Goal: Use online tool/utility: Utilize a website feature to perform a specific function

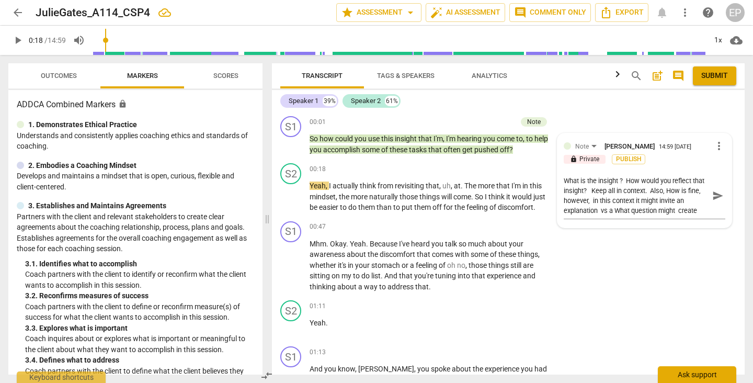
type input "18"
click at [624, 181] on textarea "What is the insight ? How would you reflect that insight? Keep all in context. …" at bounding box center [636, 196] width 145 height 40
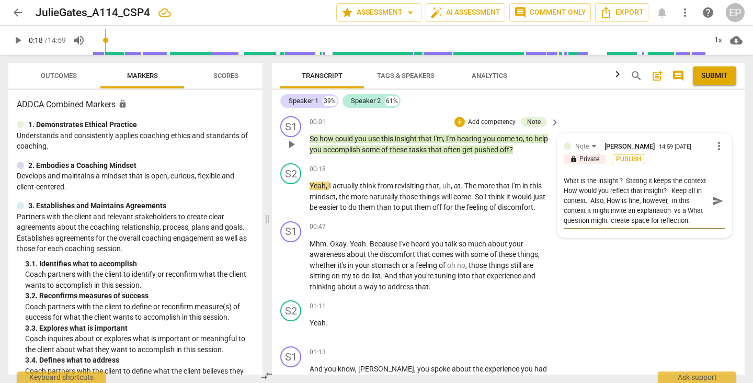
click at [682, 179] on textarea "What is the insight ? Stating it keeps the context How would you reflect that i…" at bounding box center [636, 201] width 145 height 50
click at [587, 189] on textarea "What is the insight ? Stating it keeps the context How would you reflect that i…" at bounding box center [636, 201] width 145 height 50
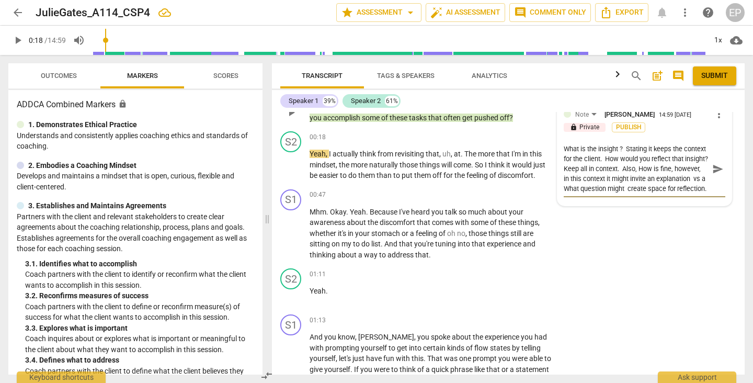
click at [679, 168] on textarea "What is the insight ? Stating it keeps the context for the client. How would yo…" at bounding box center [636, 169] width 145 height 50
click at [658, 170] on textarea "What is the insight ? Stating it keeps the context for the client. How would yo…" at bounding box center [636, 169] width 145 height 50
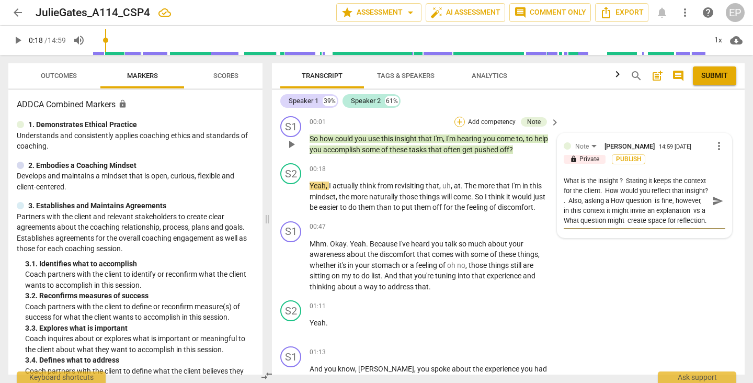
type textarea "What is the insight ? Stating it keeps the context for the client. How would yo…"
click at [458, 120] on div "+" at bounding box center [460, 122] width 10 height 10
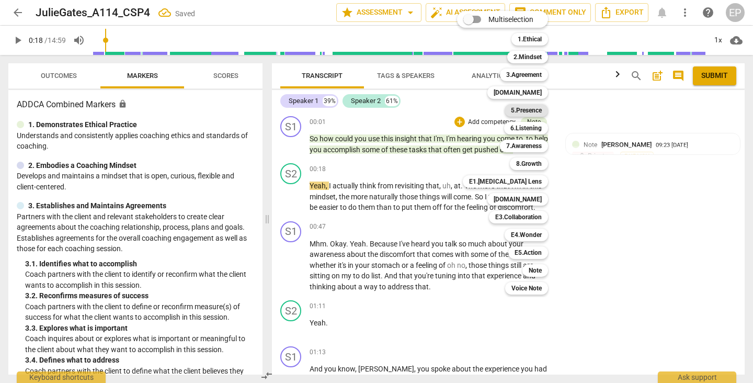
click at [531, 109] on b "5.Presence" at bounding box center [526, 110] width 31 height 13
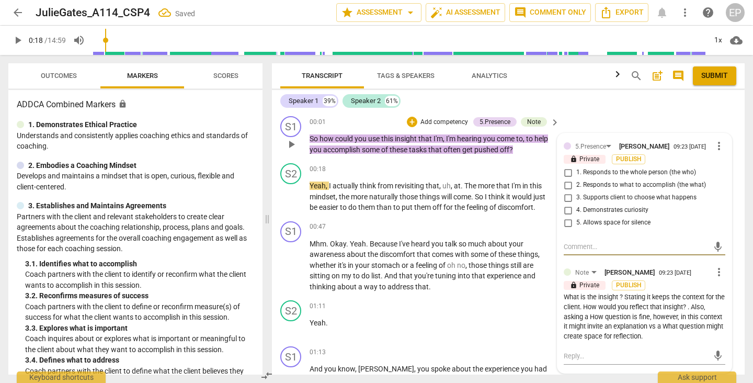
click at [565, 189] on input "2. Responds to what to accomplish (the what)" at bounding box center [568, 185] width 17 height 13
checkbox input "true"
click at [566, 217] on input "4. Demonstrates curiosity" at bounding box center [568, 210] width 17 height 13
checkbox input "true"
click at [407, 121] on div "+" at bounding box center [412, 122] width 10 height 10
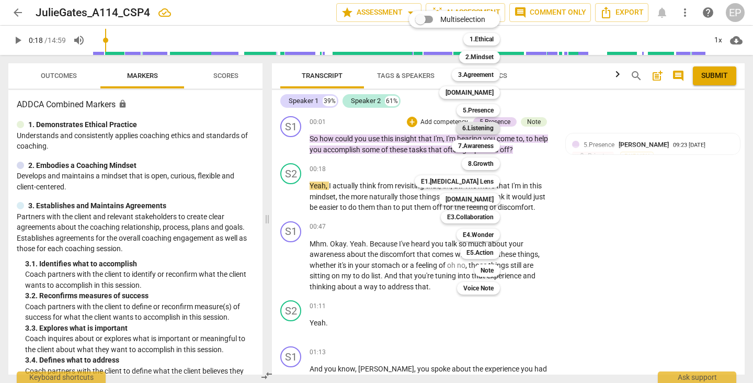
click at [478, 128] on b "6.Listening" at bounding box center [478, 128] width 31 height 13
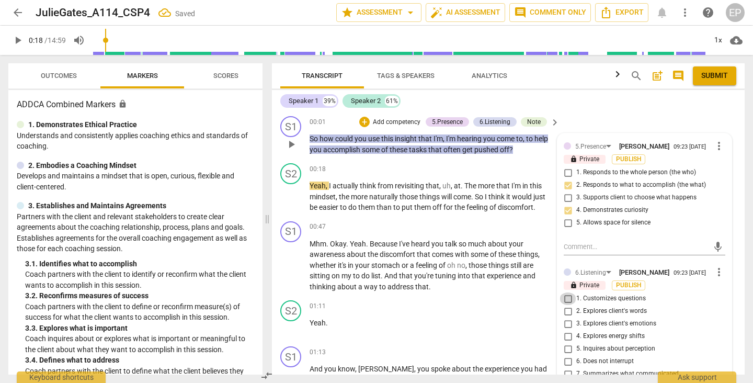
click at [568, 303] on input "1. Customizes questions" at bounding box center [568, 298] width 17 height 13
checkbox input "true"
click at [362, 122] on div "+" at bounding box center [364, 122] width 10 height 10
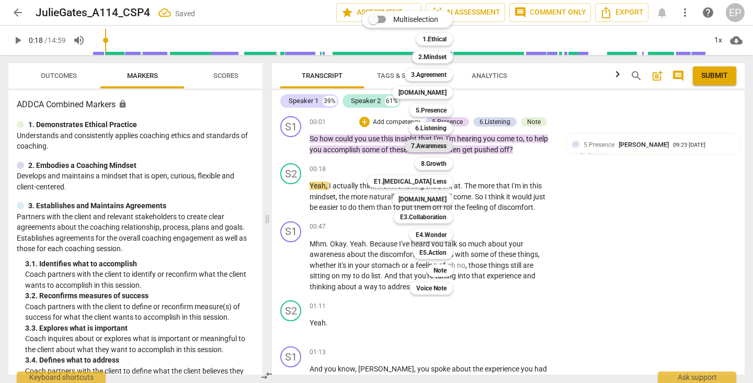
click at [436, 145] on b "7.Awareness" at bounding box center [429, 146] width 36 height 13
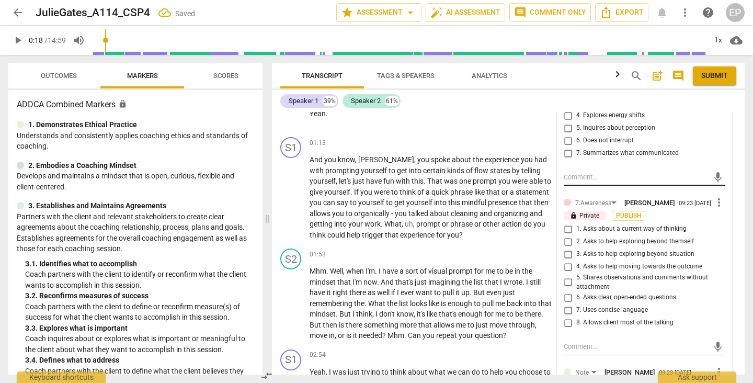
scroll to position [222, 0]
click at [567, 247] on input "2. Asks to help exploring beyond themself" at bounding box center [568, 240] width 17 height 13
checkbox input "true"
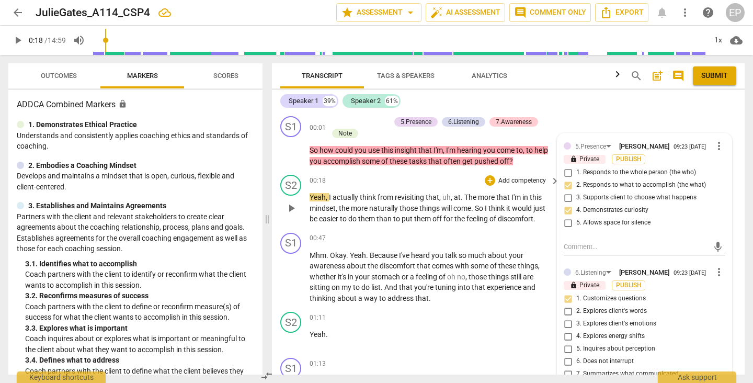
scroll to position [0, 0]
click at [291, 206] on span "play_arrow" at bounding box center [291, 208] width 13 height 13
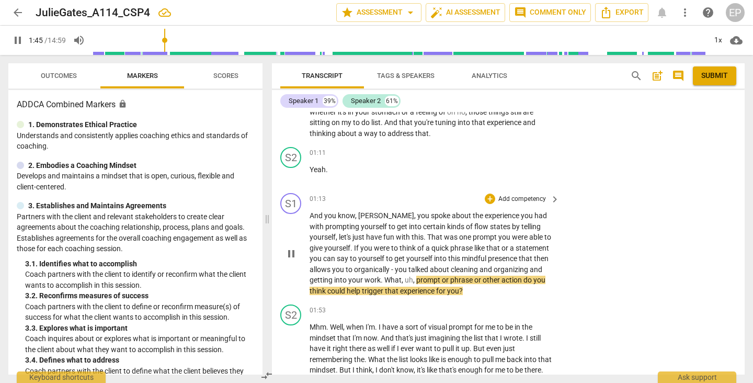
scroll to position [167, 0]
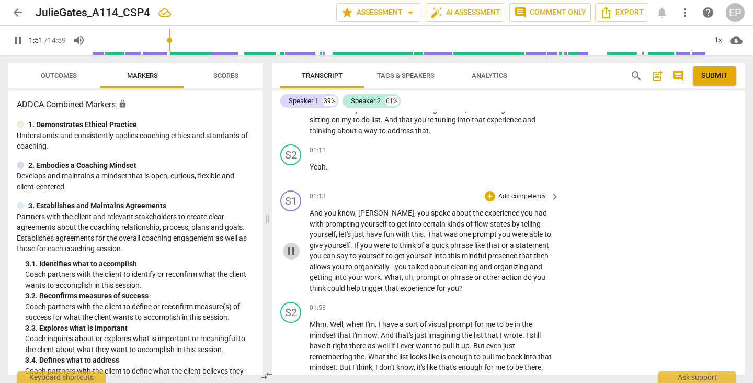
click at [287, 247] on span "pause" at bounding box center [291, 251] width 13 height 13
type input "112"
click at [491, 194] on div "+" at bounding box center [490, 196] width 10 height 10
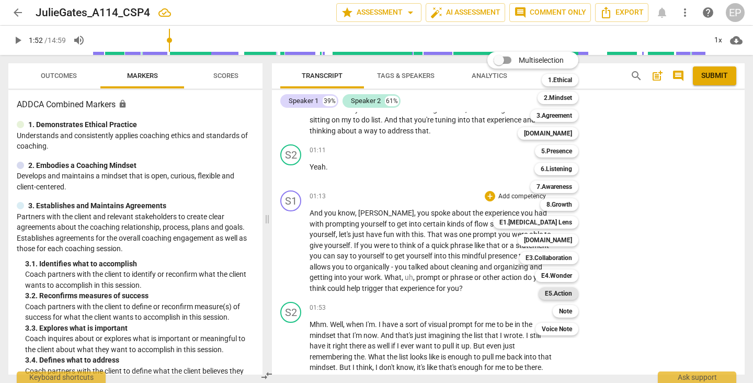
click at [566, 295] on b "E5.Action" at bounding box center [558, 293] width 27 height 13
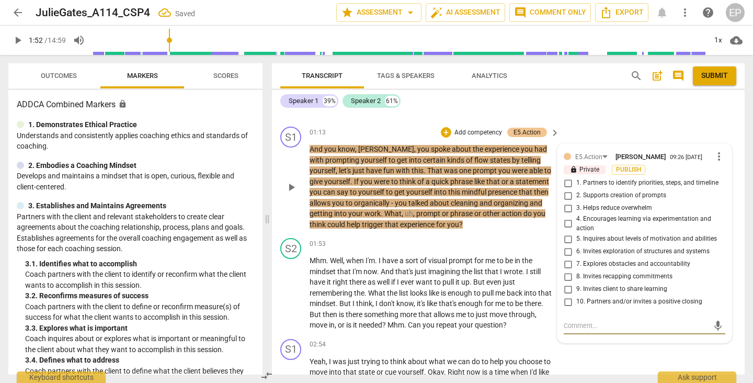
scroll to position [228, 0]
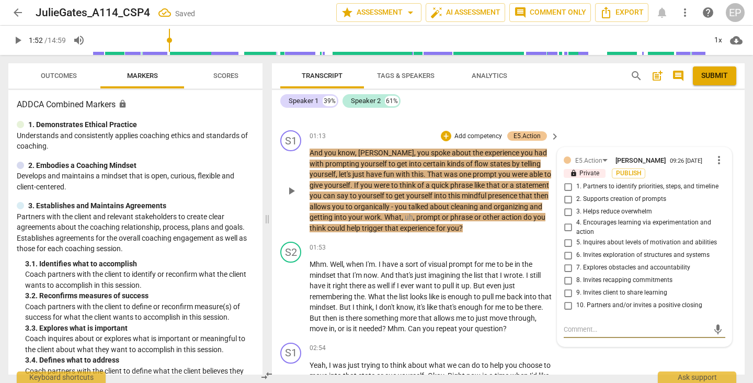
click at [566, 295] on input "9. Invites client to share learning" at bounding box center [568, 293] width 17 height 13
checkbox input "true"
click at [714, 159] on span "more_vert" at bounding box center [719, 160] width 13 height 13
click at [723, 176] on li "Delete" at bounding box center [726, 179] width 36 height 20
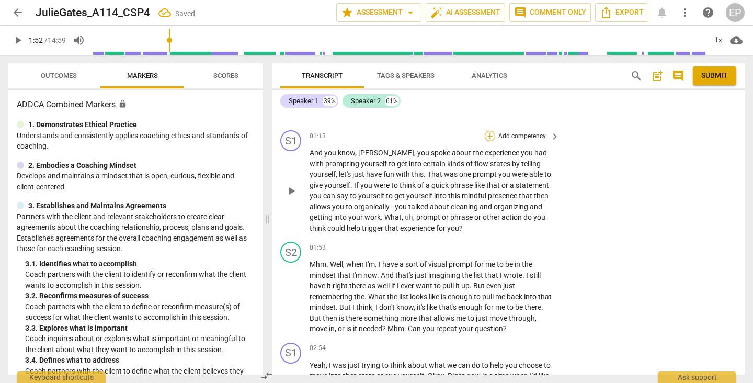
click at [486, 133] on div "+" at bounding box center [490, 136] width 10 height 10
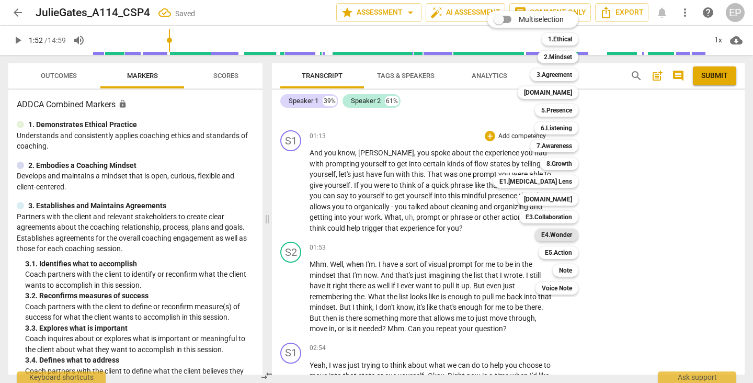
click at [563, 234] on b "E4.Wonder" at bounding box center [557, 235] width 31 height 13
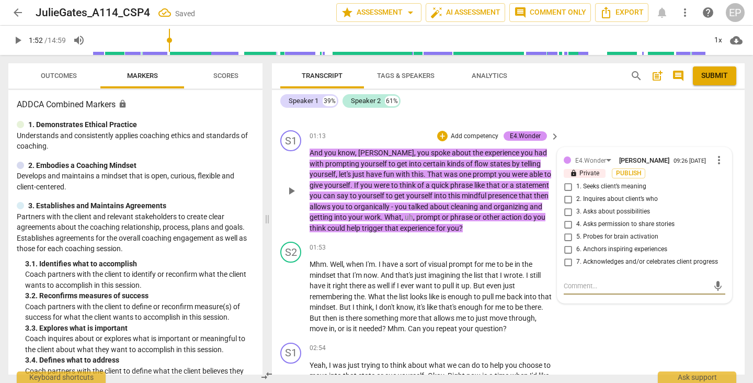
click at [567, 213] on input "3. Asks about possibilities" at bounding box center [568, 212] width 17 height 13
checkbox input "true"
click at [439, 133] on div "+" at bounding box center [442, 136] width 10 height 10
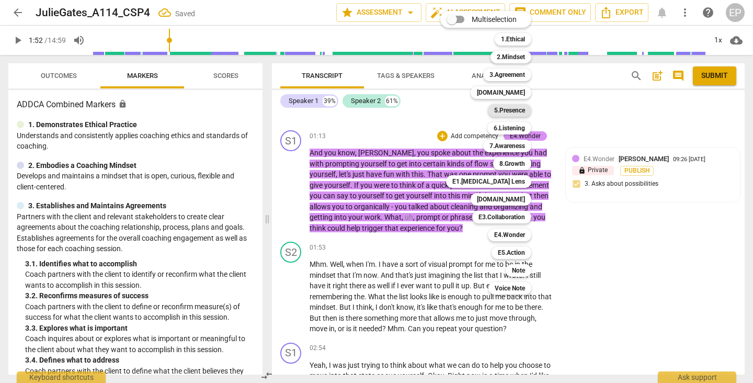
click at [511, 109] on b "5.Presence" at bounding box center [509, 110] width 31 height 13
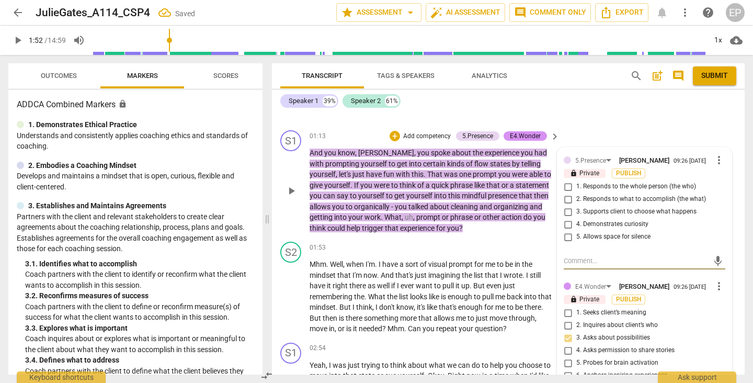
click at [565, 198] on input "2. Responds to what to accomplish (the what)" at bounding box center [568, 199] width 17 height 13
checkbox input "true"
click at [565, 220] on input "4. Demonstrates curiosity" at bounding box center [568, 224] width 17 height 13
checkbox input "true"
click at [396, 131] on div "+" at bounding box center [395, 136] width 10 height 10
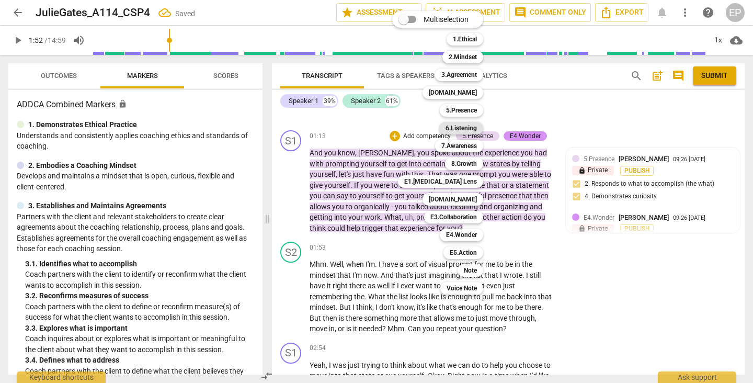
click at [465, 129] on b "6.Listening" at bounding box center [461, 128] width 31 height 13
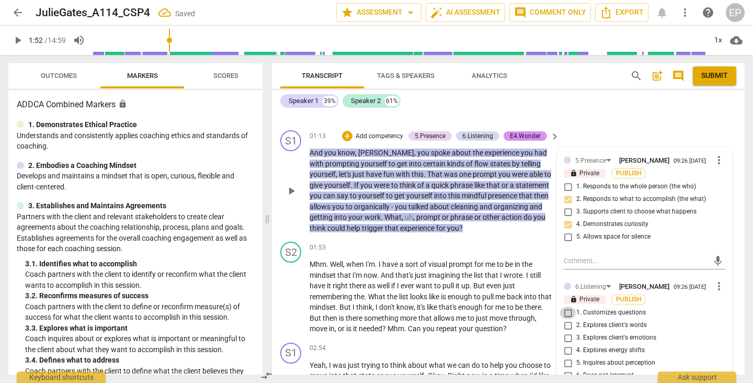
click at [567, 315] on input "1. Customizes questions" at bounding box center [568, 313] width 17 height 13
checkbox input "true"
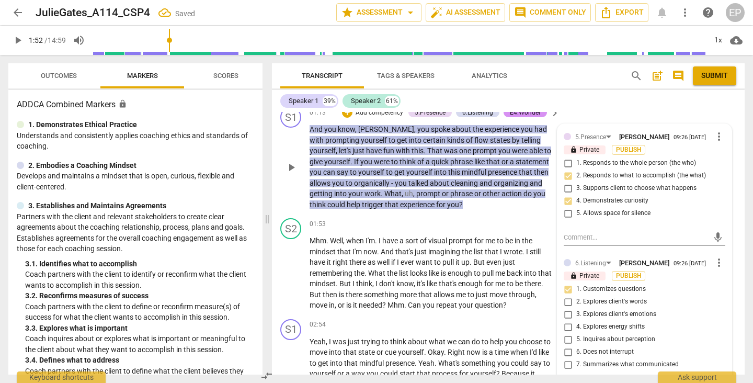
scroll to position [151, 0]
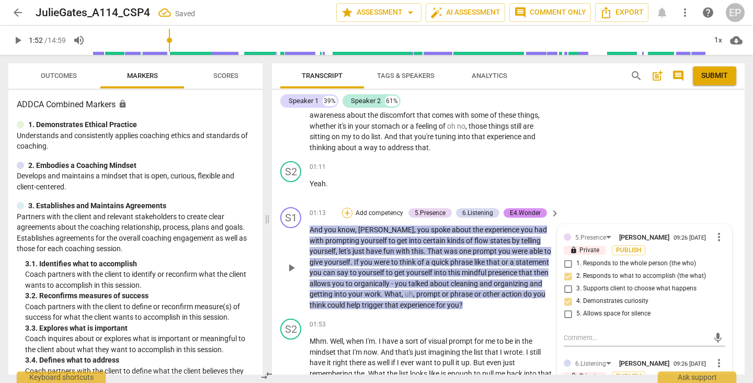
click at [346, 208] on div "+" at bounding box center [347, 213] width 10 height 10
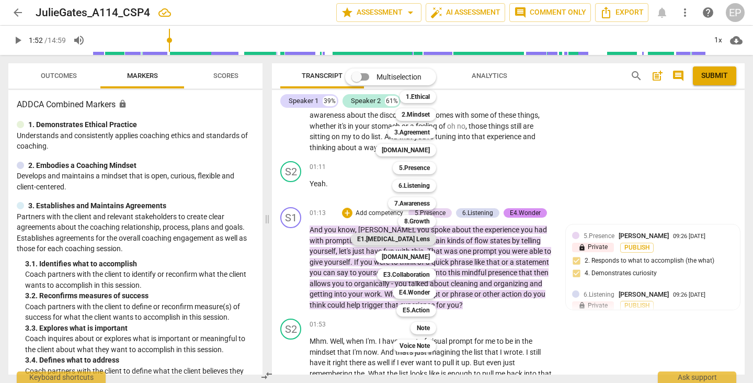
click at [414, 239] on b "E1.[MEDICAL_DATA] Lens" at bounding box center [393, 239] width 73 height 13
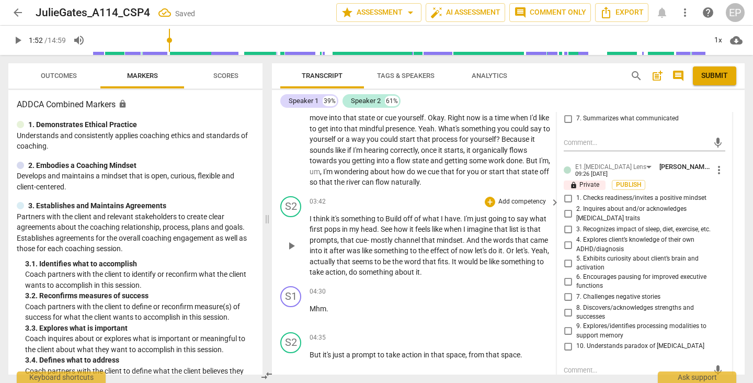
scroll to position [496, 0]
click at [568, 307] on input "8. Discovers/acknowledges strengths and successes" at bounding box center [568, 313] width 17 height 13
checkbox input "true"
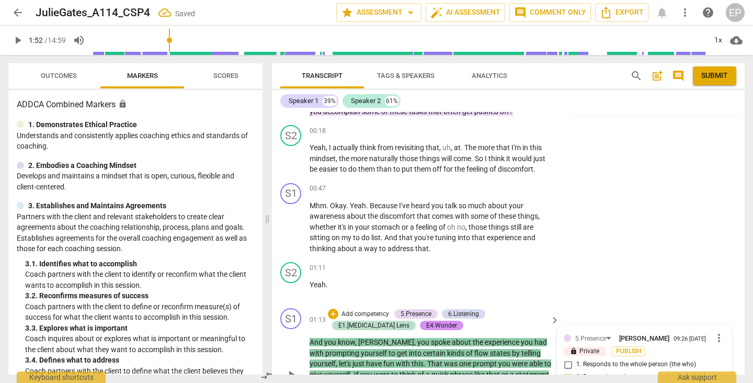
scroll to position [46, 0]
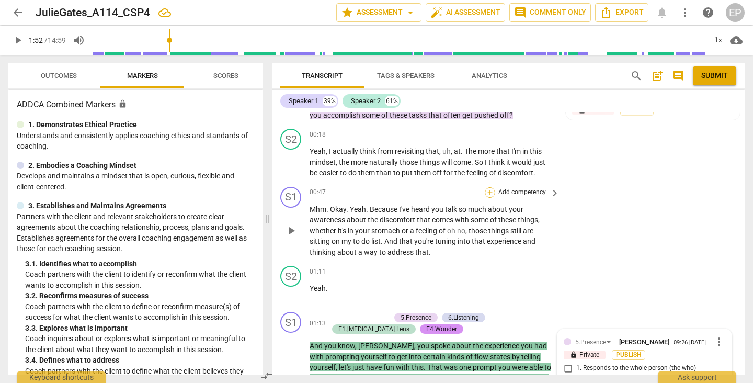
click at [487, 193] on div "+" at bounding box center [490, 192] width 10 height 10
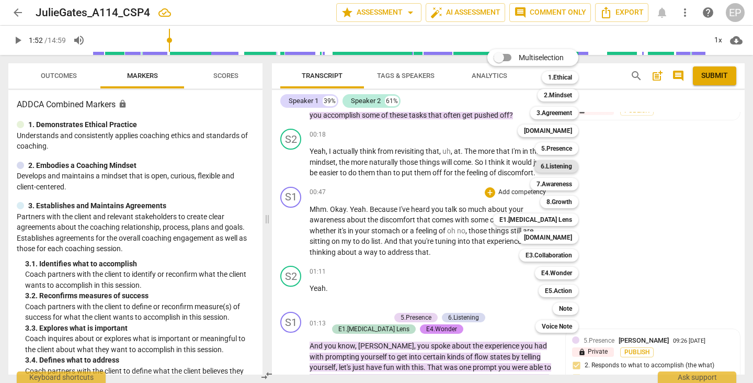
click at [571, 166] on b "6.Listening" at bounding box center [556, 166] width 31 height 13
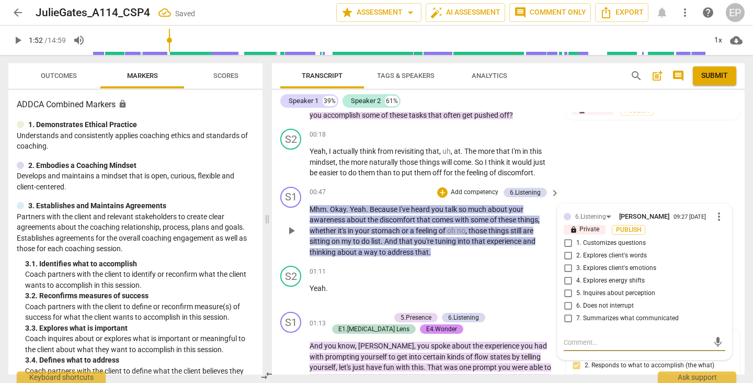
click at [566, 320] on input "7. Summarizes what communicated" at bounding box center [568, 318] width 17 height 13
checkbox input "true"
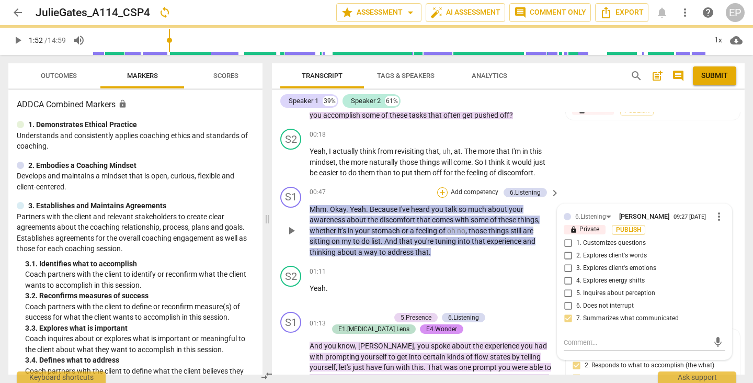
click at [442, 187] on div "+" at bounding box center [442, 192] width 10 height 10
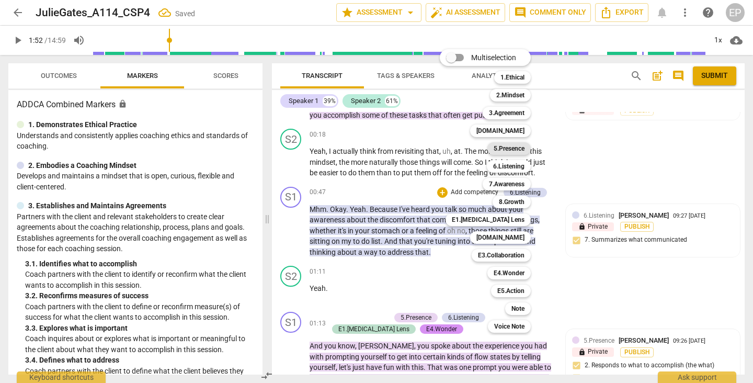
click at [509, 148] on b "5.Presence" at bounding box center [509, 148] width 31 height 13
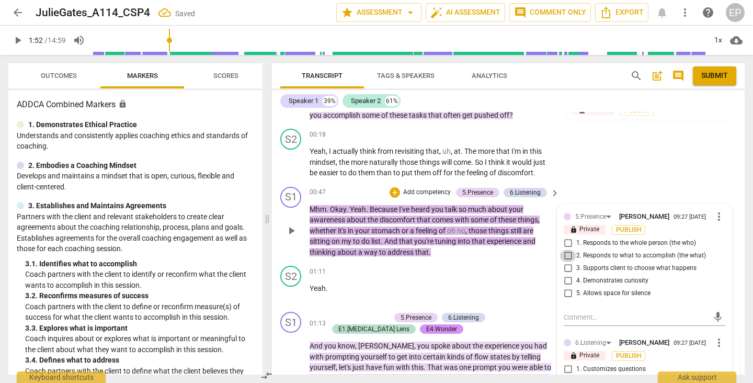
click at [568, 256] on input "2. Responds to what to accomplish (the what)" at bounding box center [568, 256] width 17 height 13
checkbox input "true"
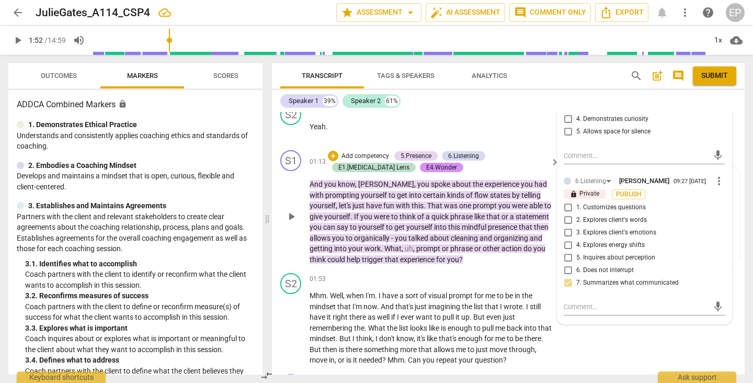
scroll to position [242, 0]
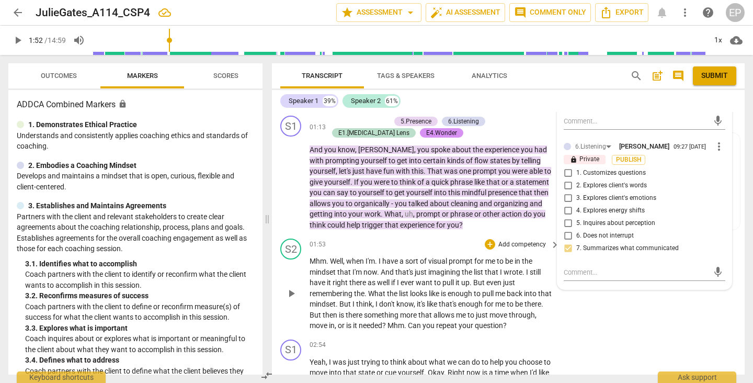
click at [291, 288] on span "play_arrow" at bounding box center [291, 293] width 13 height 13
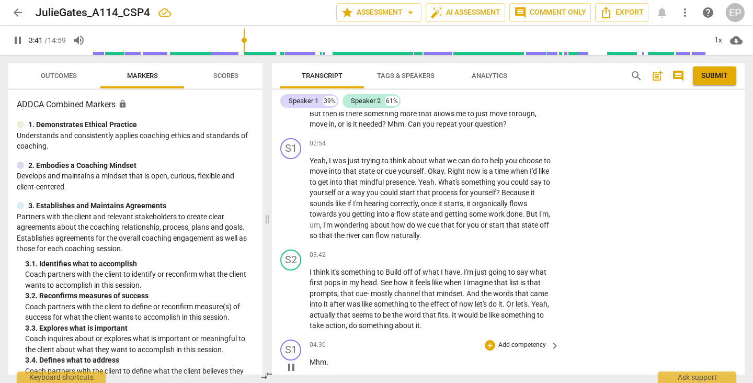
scroll to position [432, 0]
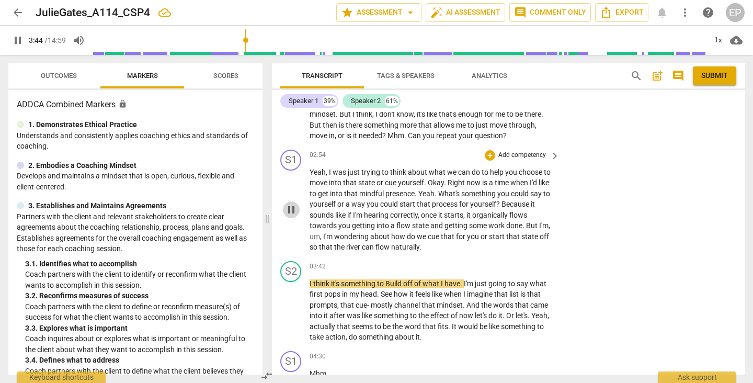
click at [291, 204] on span "pause" at bounding box center [291, 210] width 13 height 13
type input "224"
